Goal: Check status: Check status

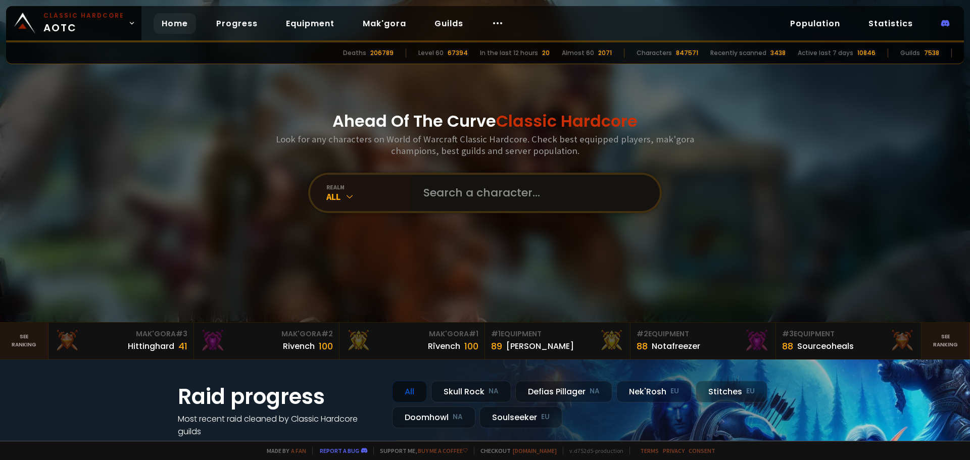
click at [457, 201] on input "text" at bounding box center [532, 193] width 230 height 36
type input "t"
click at [425, 184] on input "text" at bounding box center [532, 193] width 230 height 36
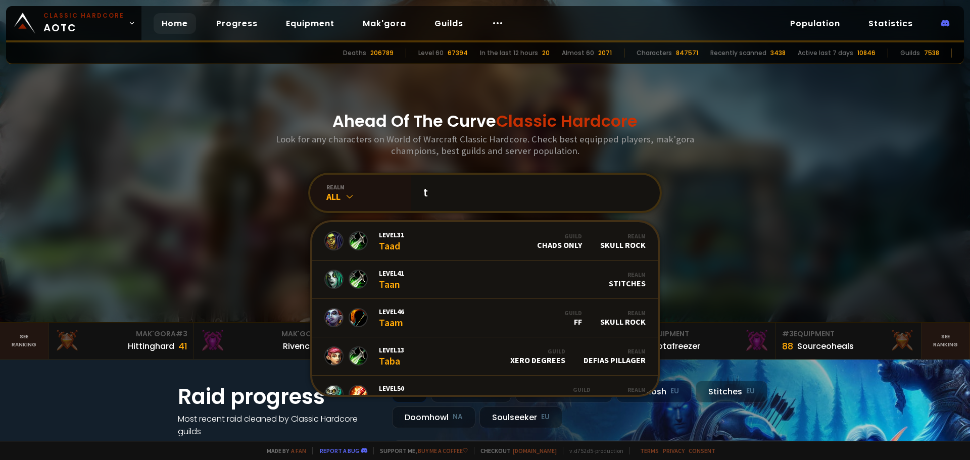
type input "t"
click at [368, 191] on div "All" at bounding box center [368, 197] width 85 height 12
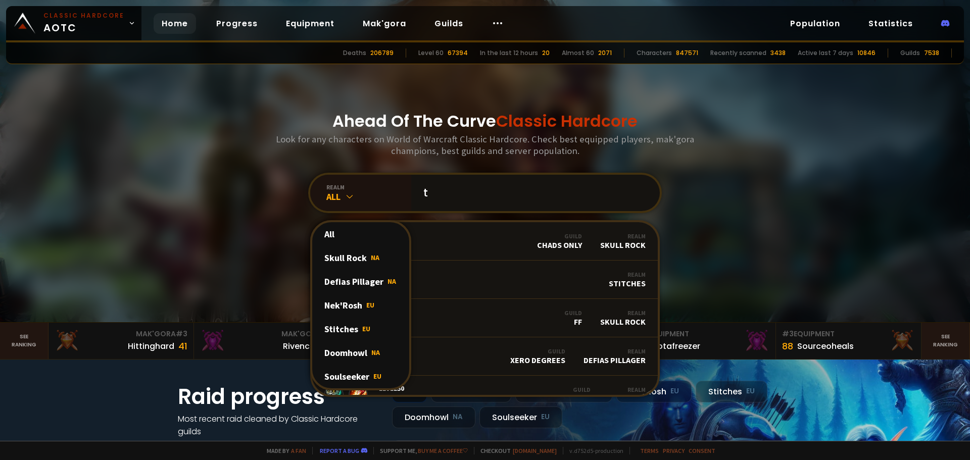
click at [446, 201] on input "t" at bounding box center [532, 193] width 230 height 36
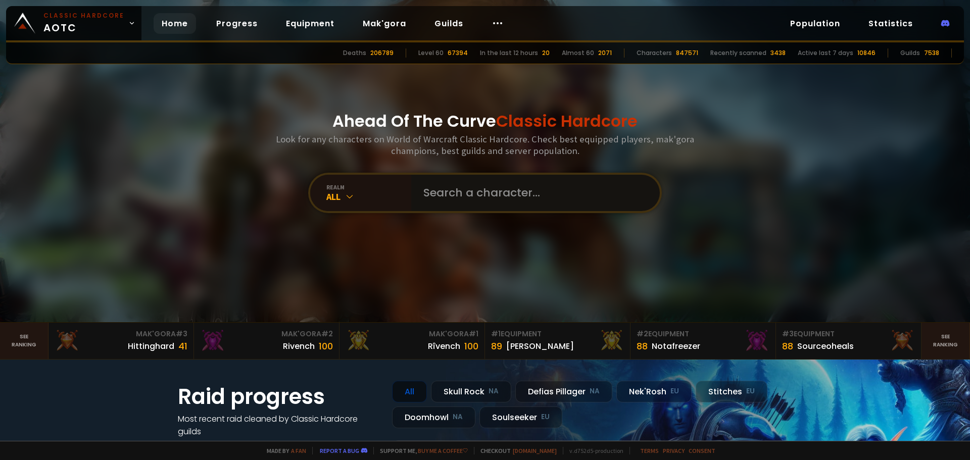
paste input "tâlly"
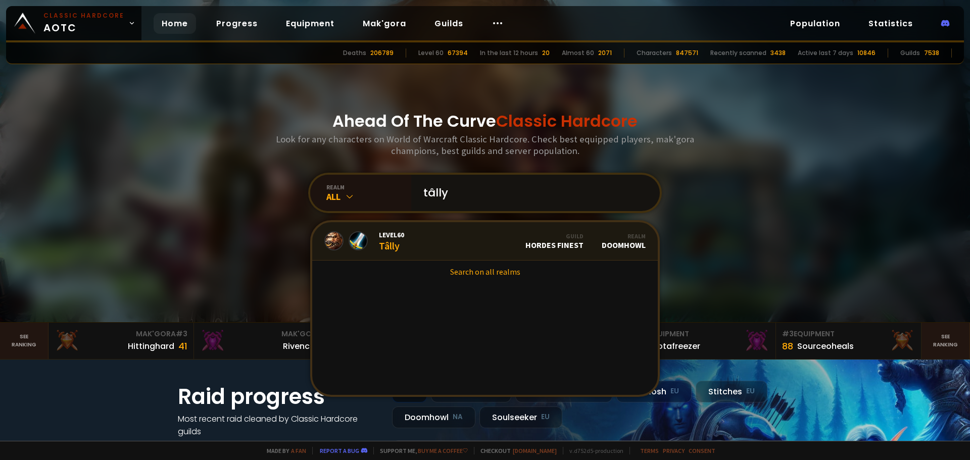
type input "tâlly"
click at [413, 239] on link "Level 60 Tâlly Guild Hordes Finest Realm Doomhowl" at bounding box center [484, 241] width 345 height 38
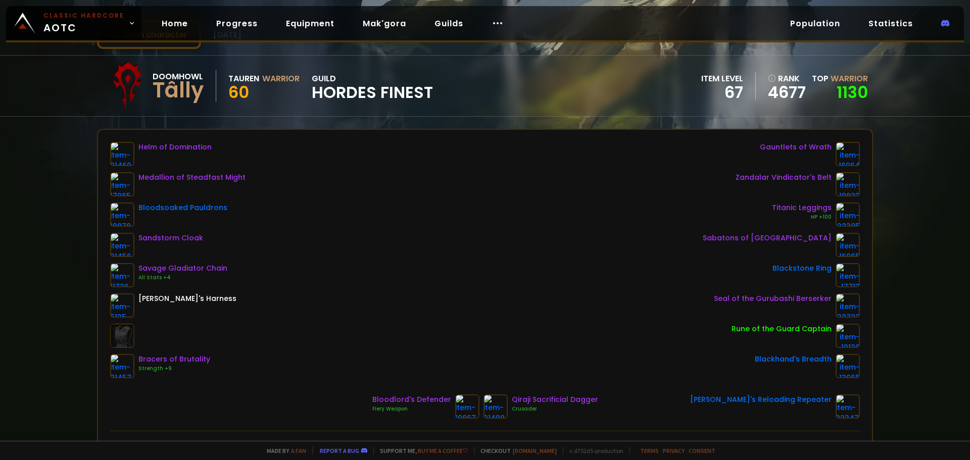
scroll to position [37, 0]
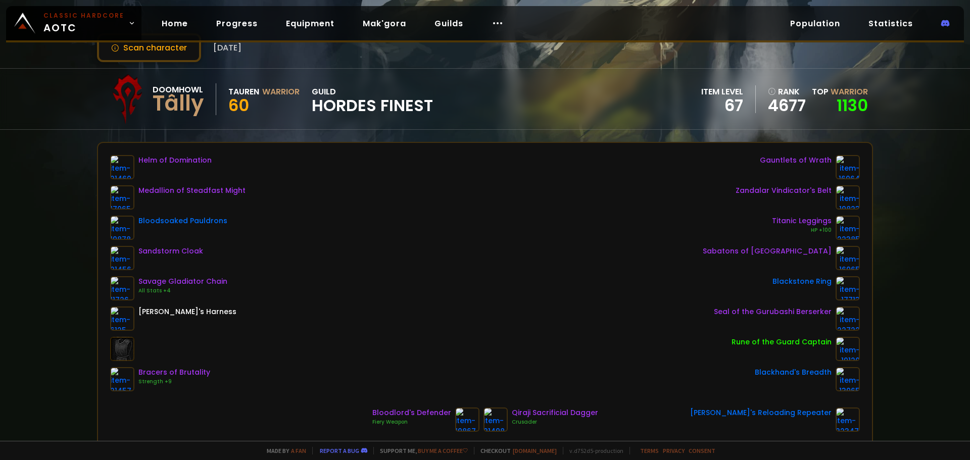
drag, startPoint x: 145, startPoint y: 255, endPoint x: 150, endPoint y: 251, distance: 6.1
drag, startPoint x: 150, startPoint y: 251, endPoint x: 400, endPoint y: 293, distance: 253.6
click at [400, 293] on div "Helm of Domination Medallion of Steadfast Might Bloodsoaked Pauldrons Sandstorm…" at bounding box center [485, 273] width 750 height 236
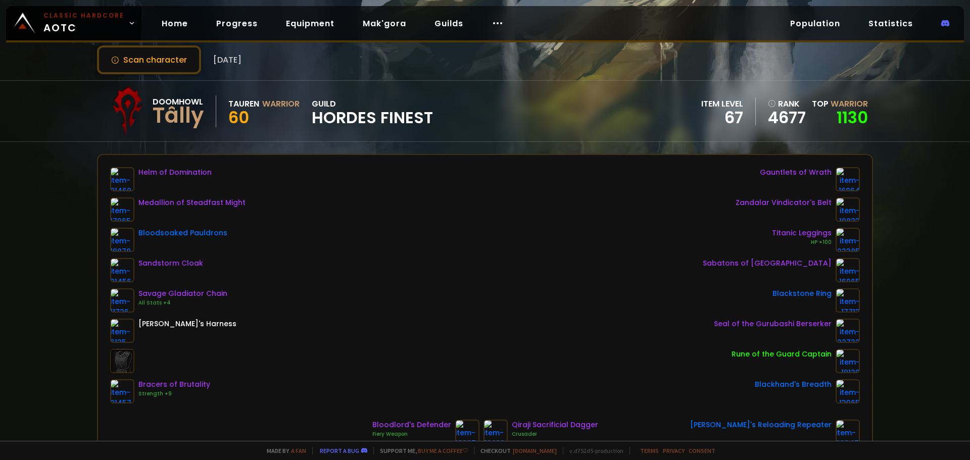
scroll to position [0, 0]
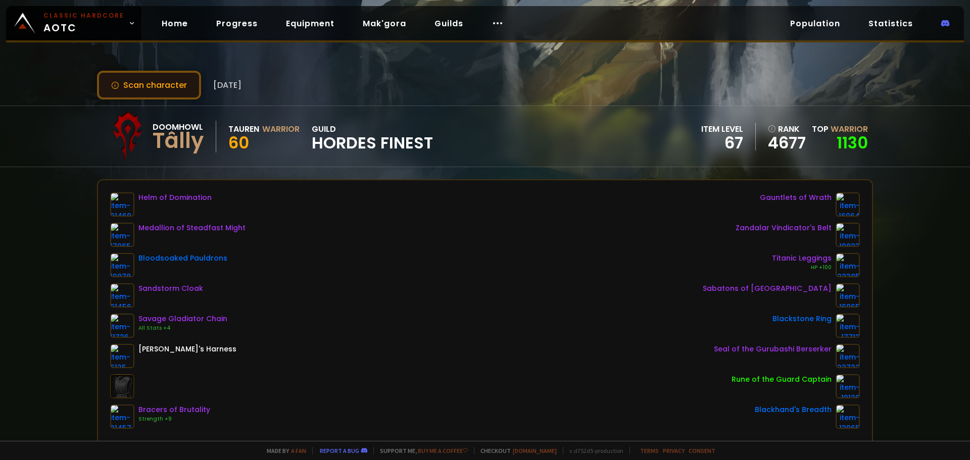
click at [165, 84] on button "Scan character" at bounding box center [149, 85] width 104 height 29
